Goal: Task Accomplishment & Management: Manage account settings

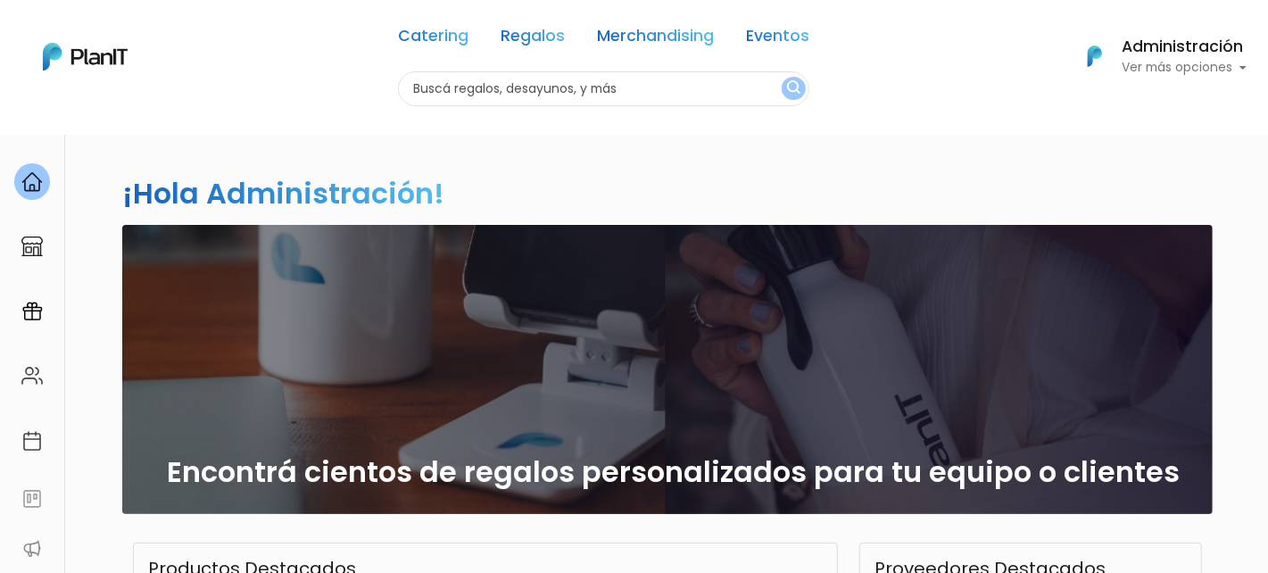
click at [1211, 69] on p "Ver más opciones" at bounding box center [1184, 68] width 125 height 12
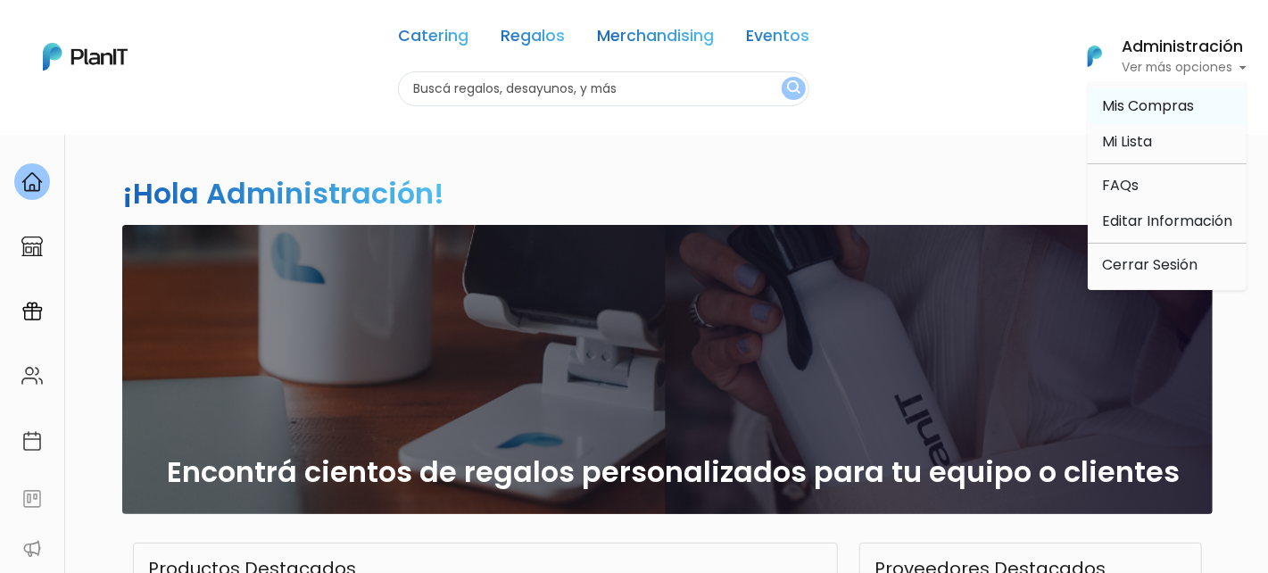
click at [1139, 112] on span "Mis Compras" at bounding box center [1148, 105] width 92 height 21
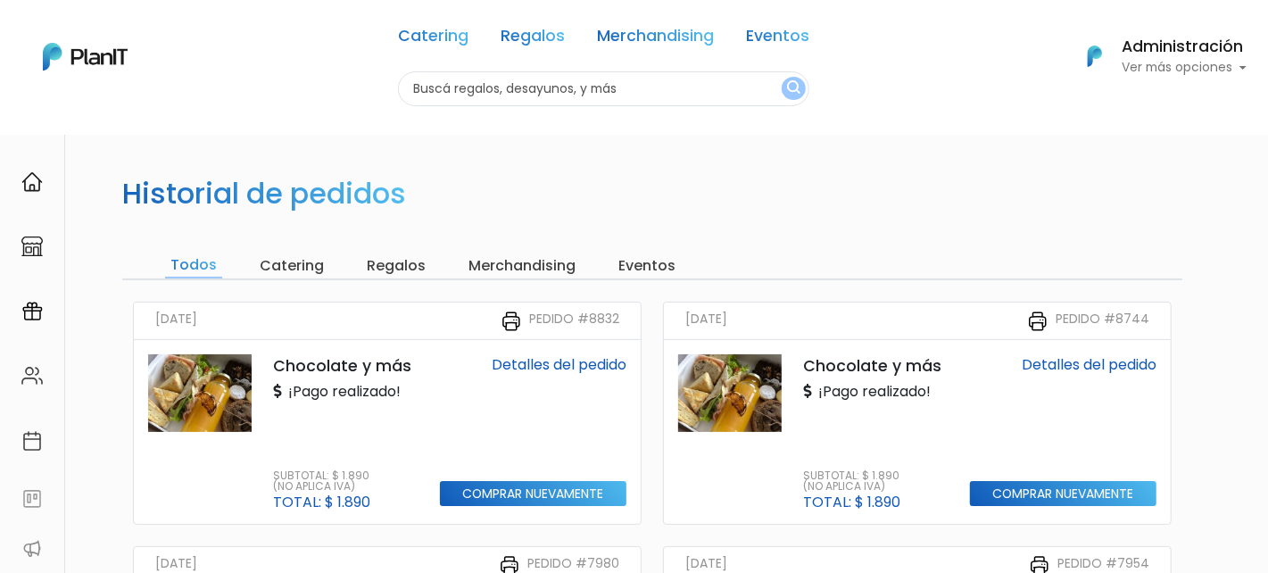
click at [707, 387] on img at bounding box center [730, 393] width 104 height 78
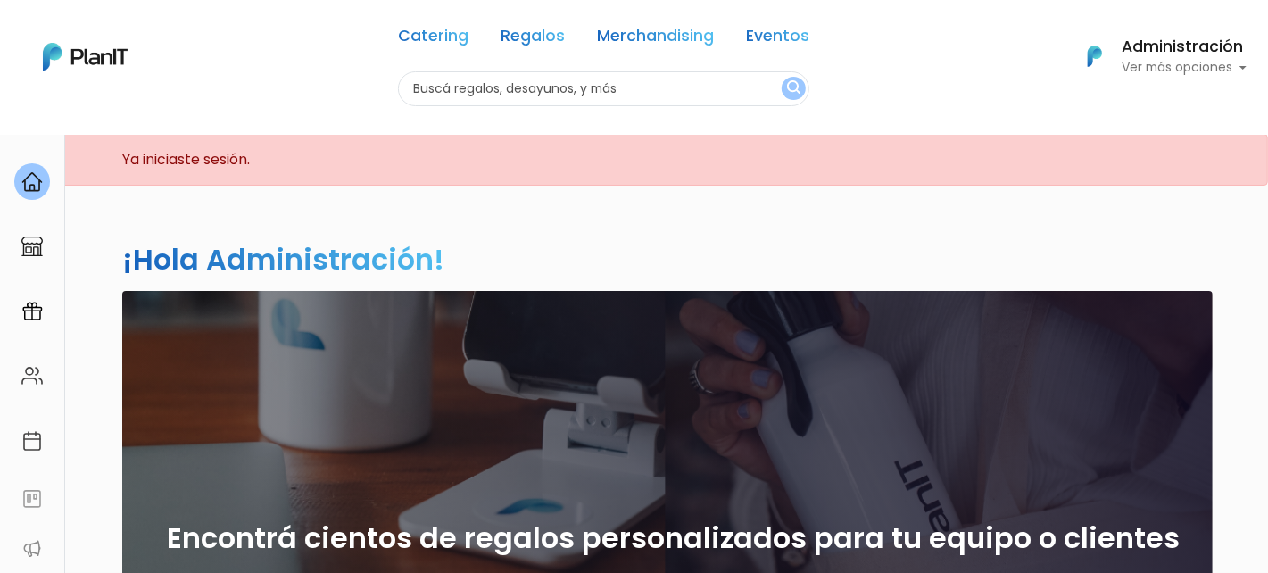
click at [1181, 39] on h6 "Administración" at bounding box center [1184, 47] width 125 height 16
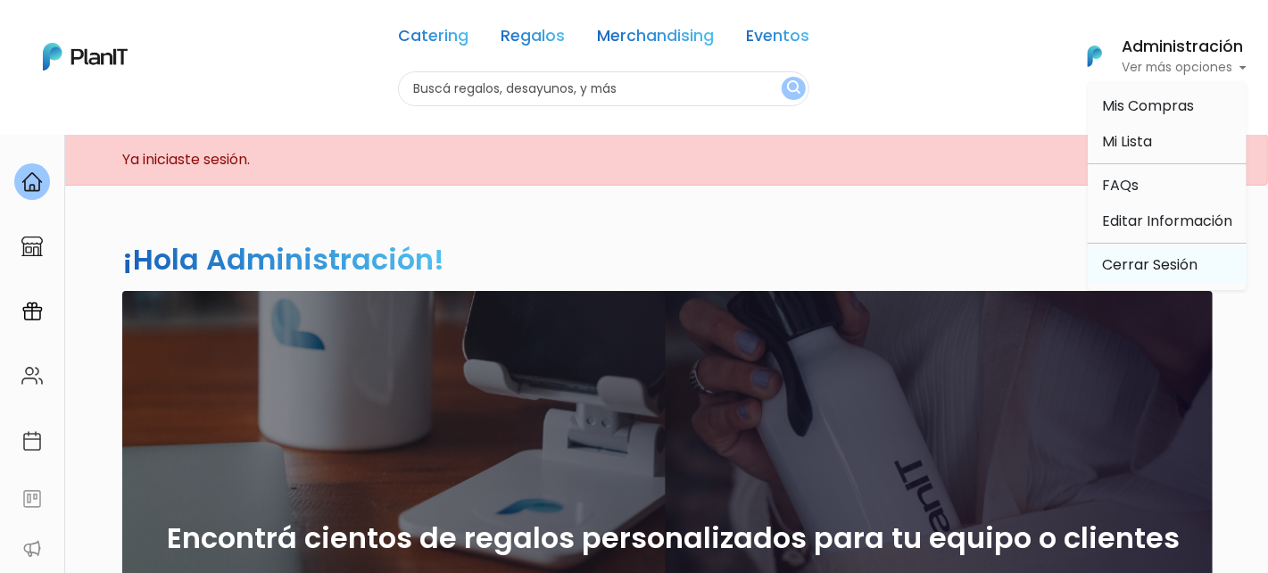
click at [1167, 259] on link "Cerrar Sesión" at bounding box center [1167, 265] width 159 height 36
